Goal: Task Accomplishment & Management: Manage account settings

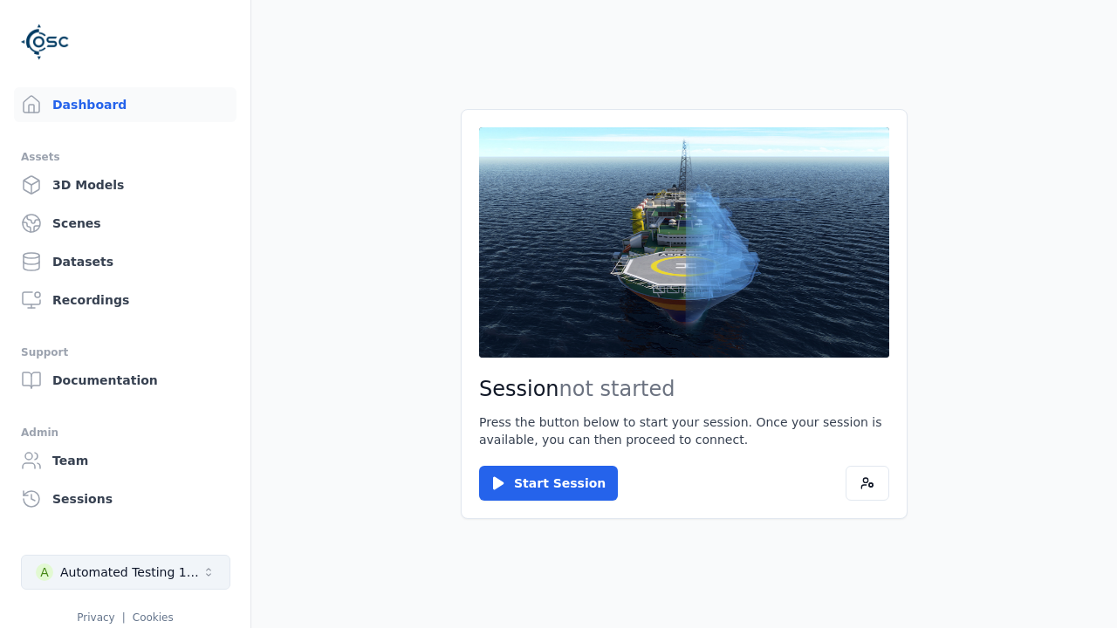
click at [126, 572] on div "Automated Testing 1 - Playwright" at bounding box center [130, 572] width 141 height 17
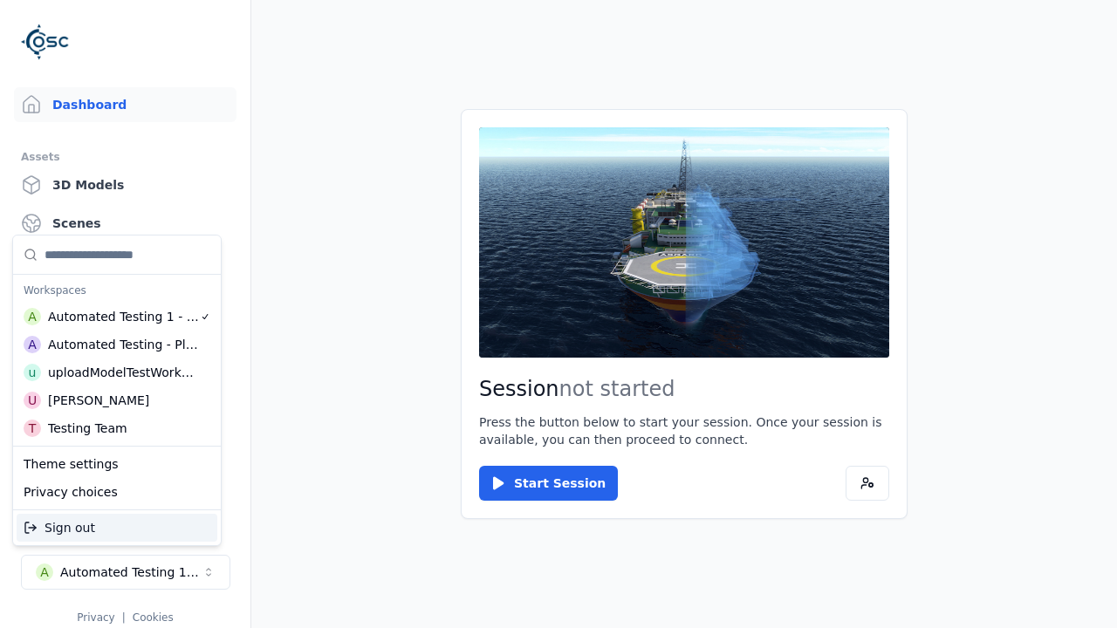
click at [113, 345] on div "Automated Testing - Playwright" at bounding box center [123, 344] width 151 height 17
click at [558, 314] on html "Support Dashboard Assets 3D Models Scenes Datasets Recordings Support Documenta…" at bounding box center [558, 314] width 1117 height 628
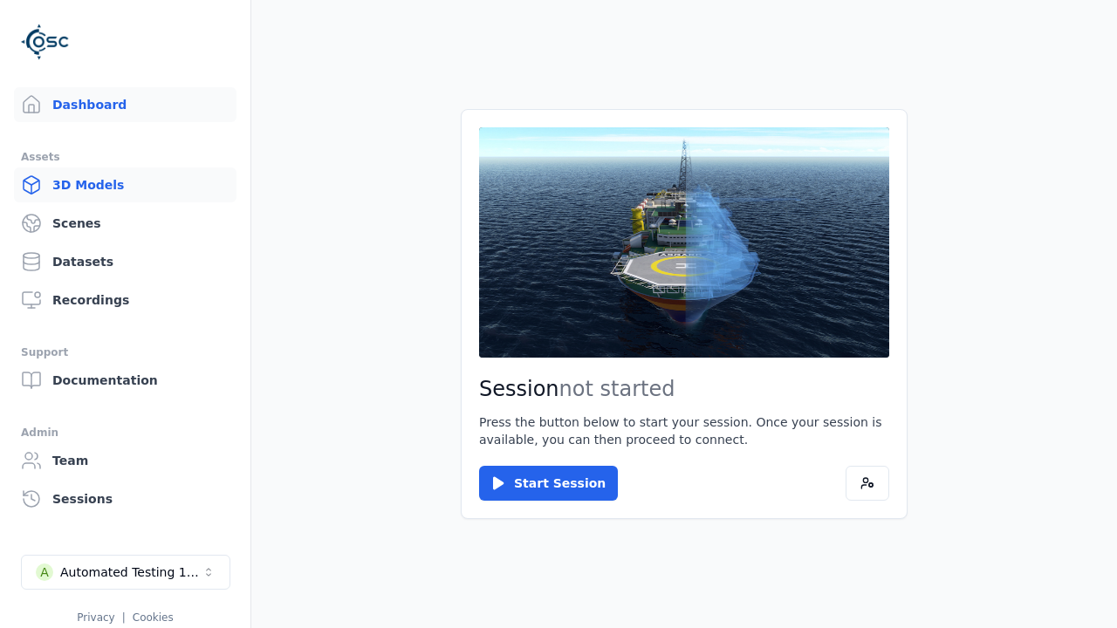
click at [125, 185] on link "3D Models" at bounding box center [125, 185] width 222 height 35
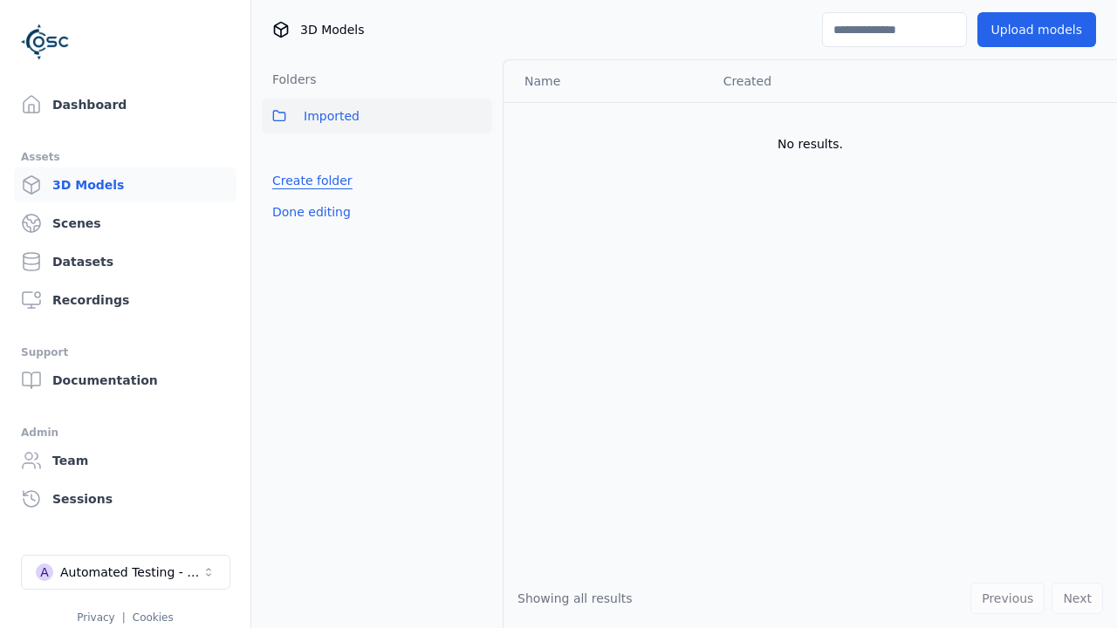
click at [311, 181] on link "Create folder" at bounding box center [312, 180] width 80 height 17
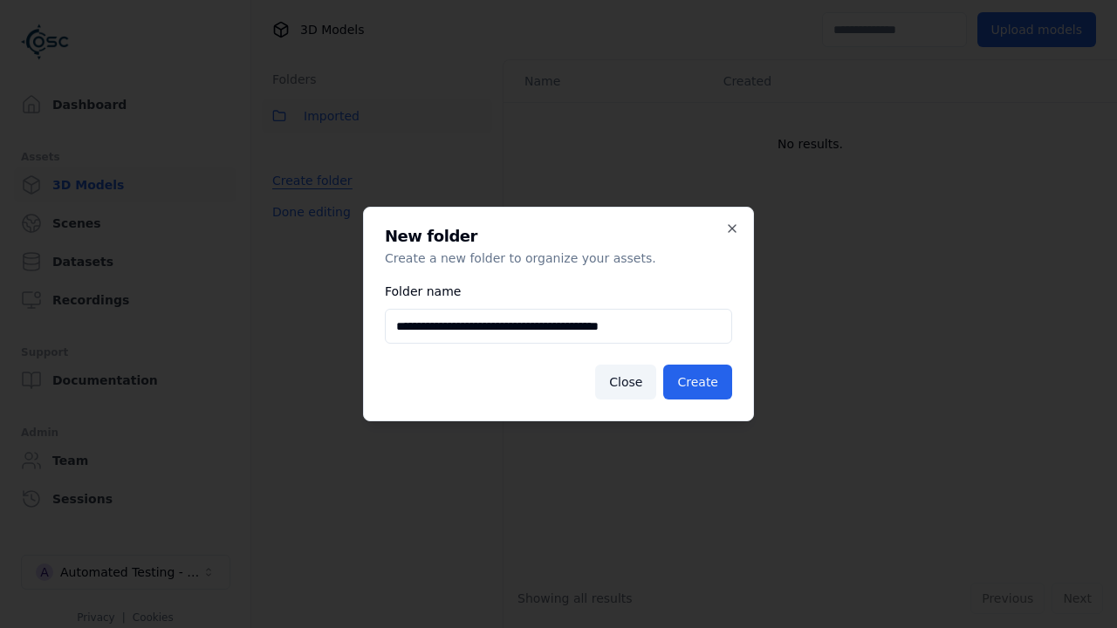
scroll to position [0, 1]
type input "**********"
click at [697, 382] on button "Create" at bounding box center [697, 382] width 69 height 35
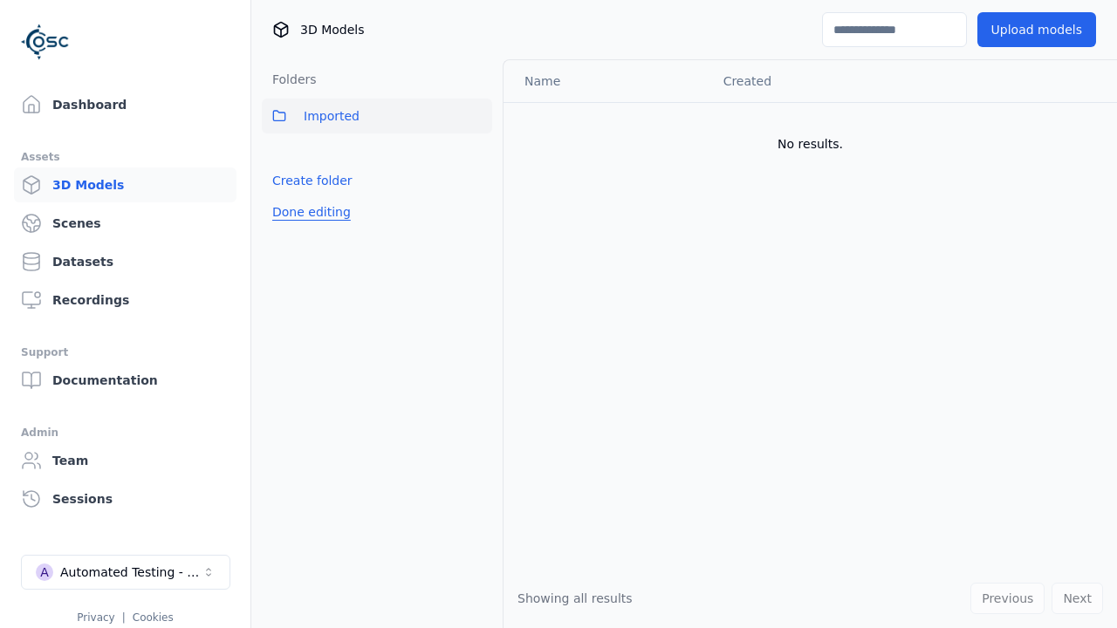
click at [311, 212] on button "Done editing" at bounding box center [311, 211] width 99 height 31
click at [295, 219] on button "Done editing" at bounding box center [311, 211] width 99 height 31
click at [478, 154] on html "Support Dashboard Assets 3D Models Scenes Datasets Recordings Support Documenta…" at bounding box center [558, 314] width 1117 height 628
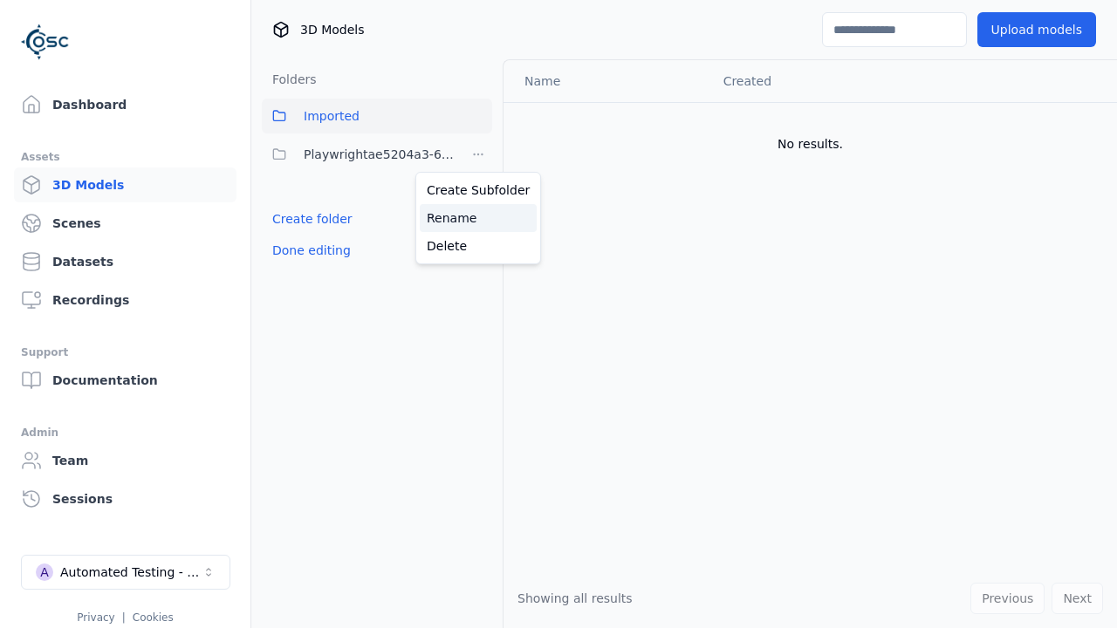
click at [478, 218] on div "Rename" at bounding box center [478, 218] width 117 height 28
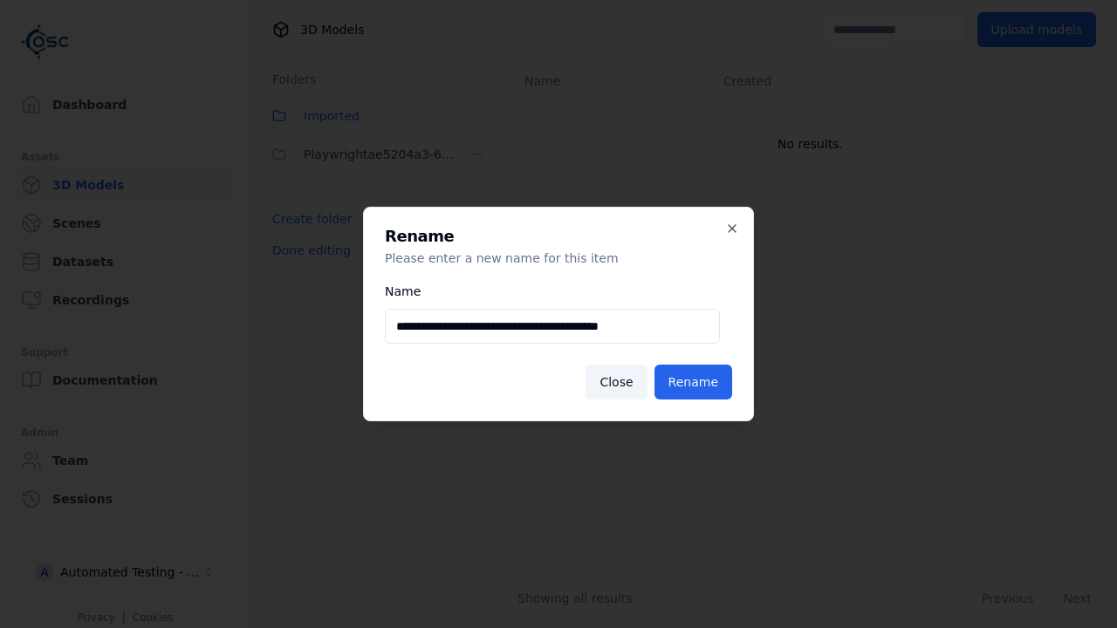
click at [552, 326] on input "**********" at bounding box center [552, 326] width 335 height 35
type input "**********"
click at [693, 382] on button "Rename" at bounding box center [693, 382] width 78 height 35
click at [311, 250] on button "Done editing" at bounding box center [311, 250] width 99 height 31
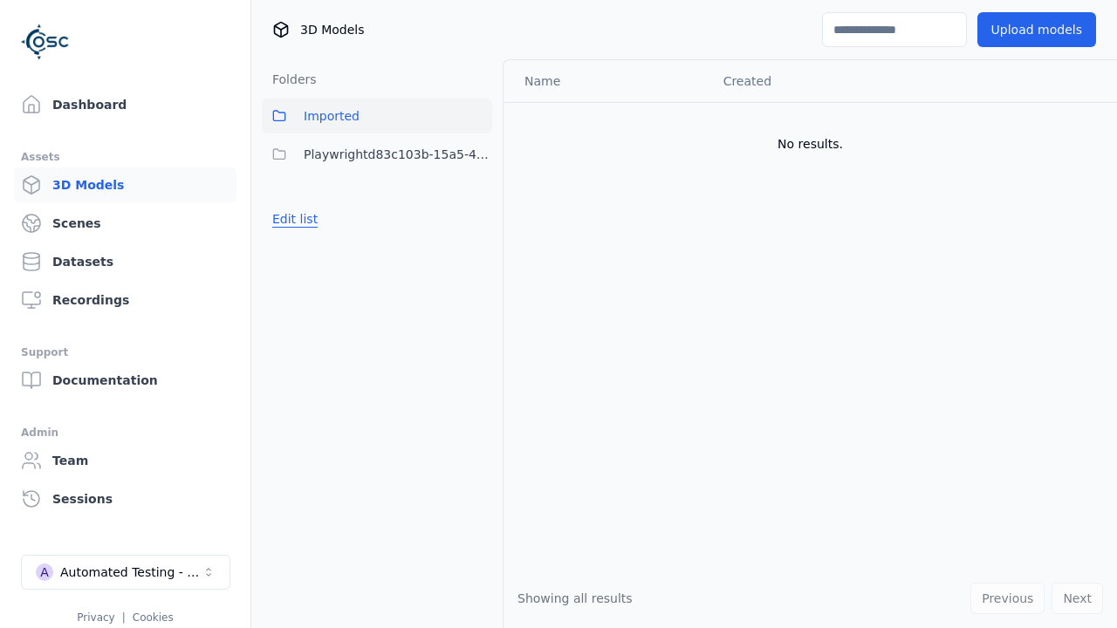
click at [295, 219] on button "Edit list" at bounding box center [295, 218] width 66 height 31
click at [478, 154] on html "Support Dashboard Assets 3D Models Scenes Datasets Recordings Support Documenta…" at bounding box center [558, 314] width 1117 height 628
click at [478, 246] on div "Delete" at bounding box center [478, 246] width 117 height 28
